Goal: Information Seeking & Learning: Learn about a topic

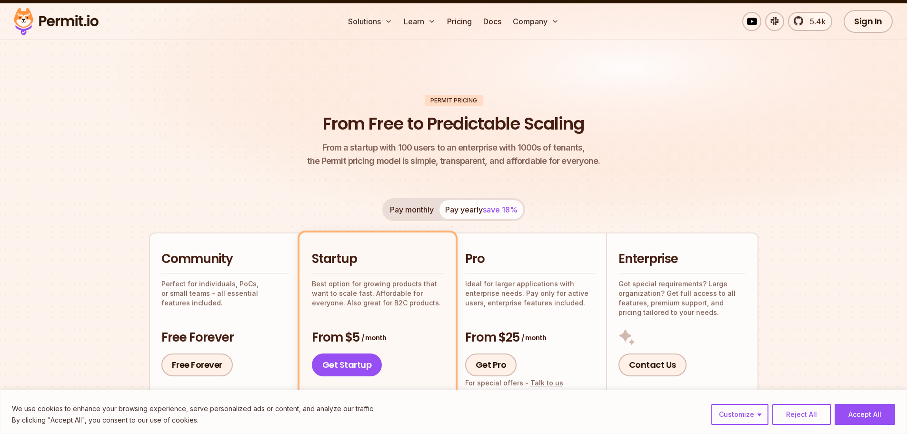
scroll to position [95, 0]
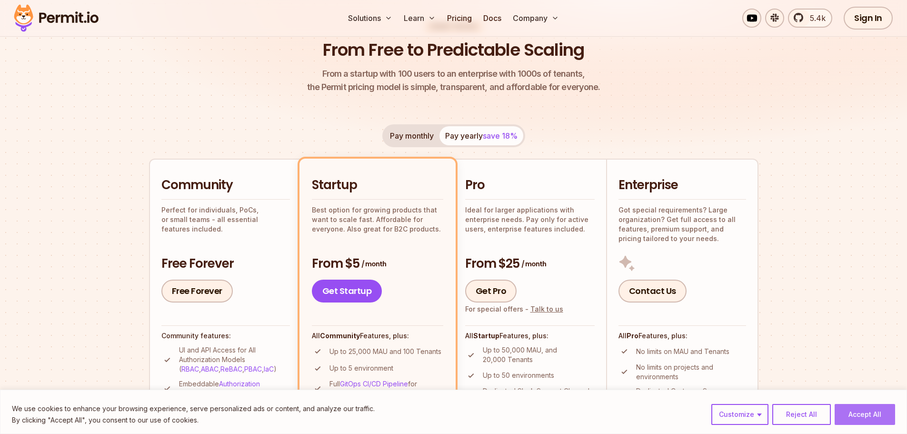
click at [848, 415] on button "Accept All" at bounding box center [865, 414] width 60 height 21
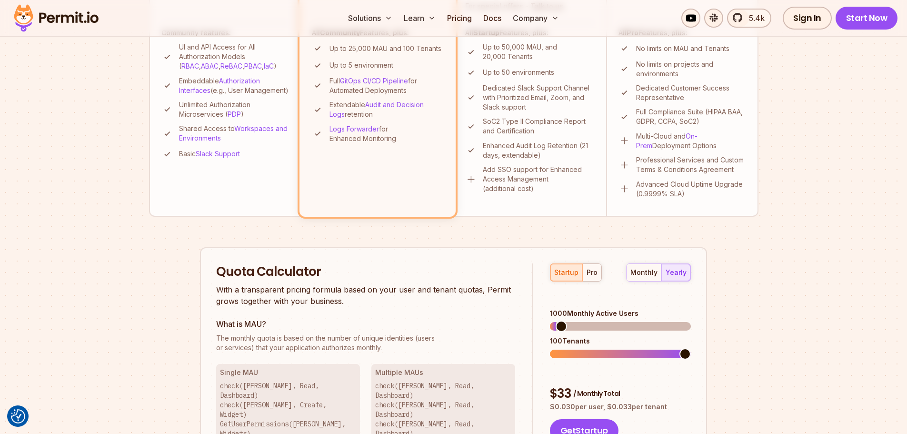
scroll to position [274, 0]
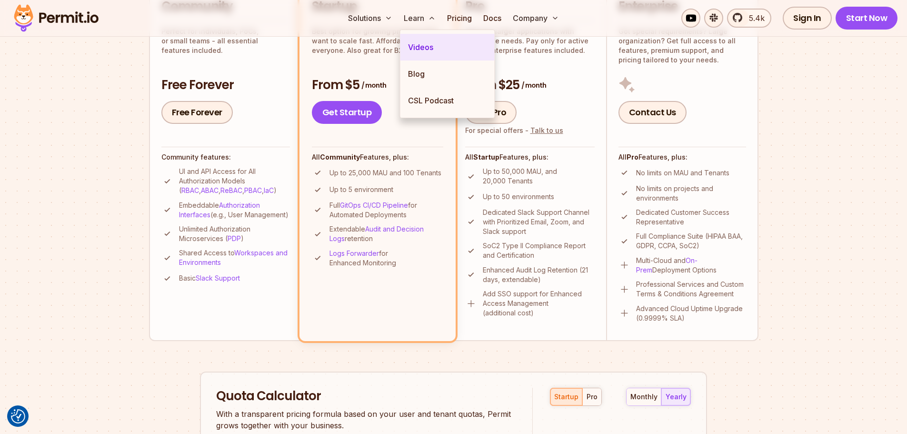
click at [421, 40] on link "Videos" at bounding box center [448, 47] width 94 height 27
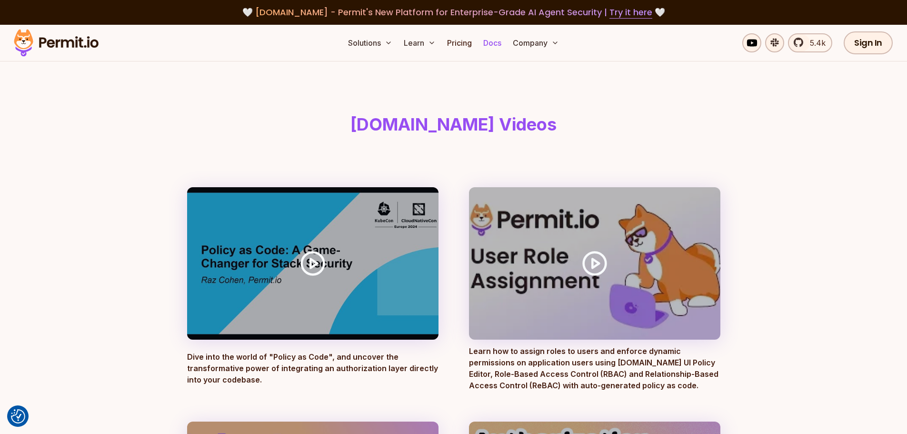
click at [493, 40] on link "Docs" at bounding box center [493, 42] width 26 height 19
click at [492, 44] on link "Docs" at bounding box center [493, 42] width 26 height 19
drag, startPoint x: 386, startPoint y: 124, endPoint x: 522, endPoint y: 111, distance: 136.4
click at [522, 111] on header "[DOMAIN_NAME] Videos" at bounding box center [454, 124] width 549 height 126
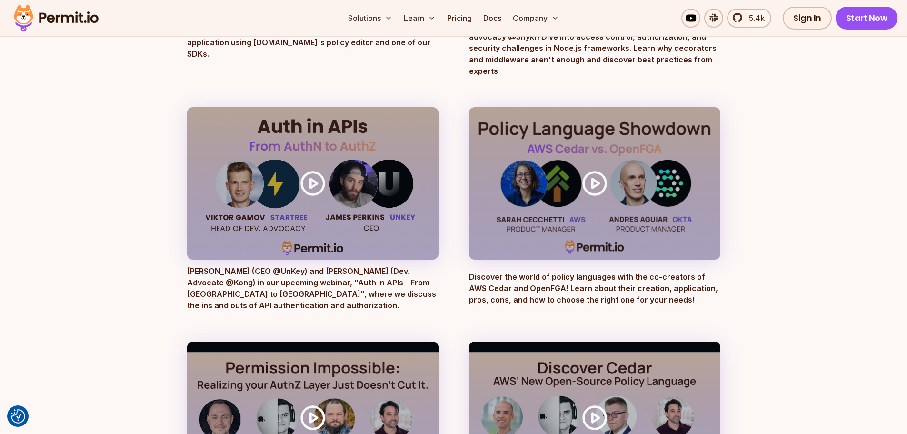
scroll to position [667, 0]
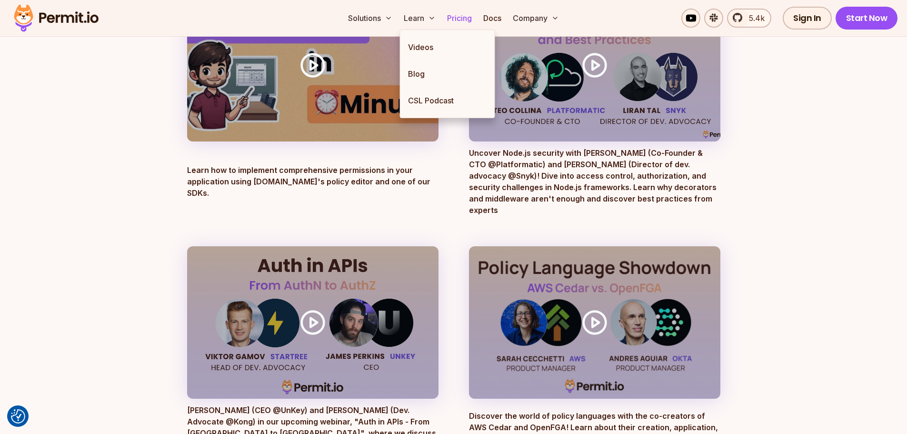
click at [451, 17] on link "Pricing" at bounding box center [459, 18] width 32 height 19
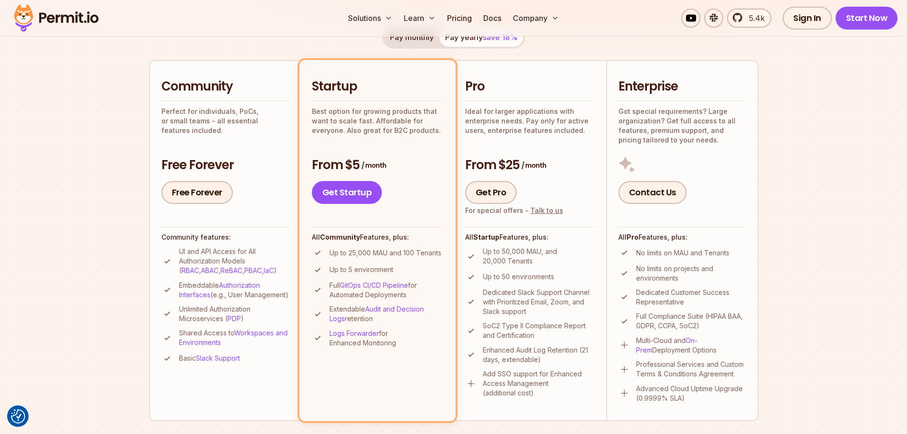
scroll to position [238, 0]
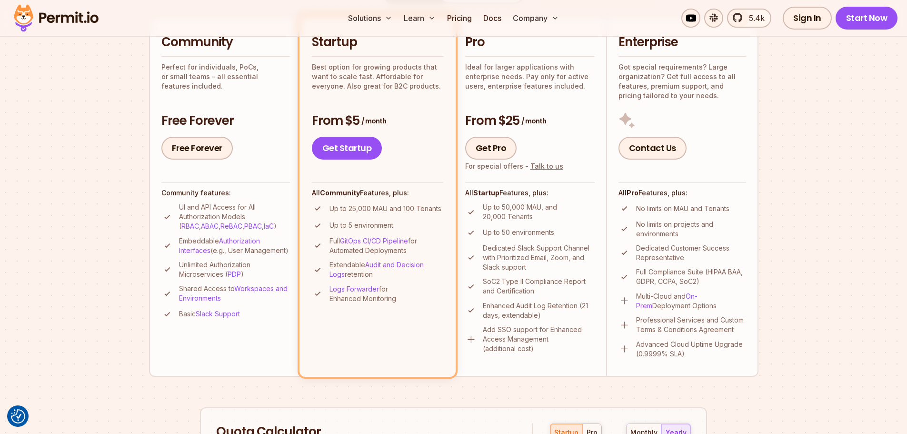
drag, startPoint x: 398, startPoint y: 297, endPoint x: 310, endPoint y: 194, distance: 135.5
click at [310, 194] on li "Startup Best option for growing products that want to scale fast. Affordable fo…" at bounding box center [378, 196] width 156 height 361
click at [365, 336] on li "Startup Best option for growing products that want to scale fast. Affordable fo…" at bounding box center [378, 196] width 156 height 361
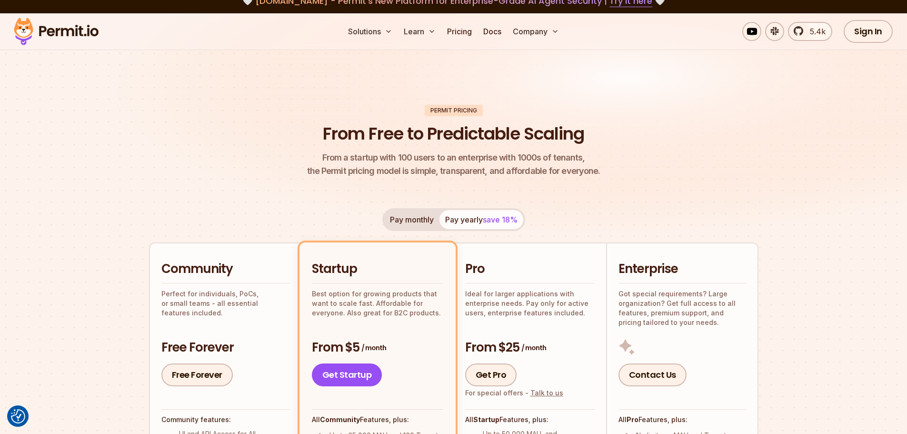
scroll to position [0, 0]
